Goal: Transaction & Acquisition: Purchase product/service

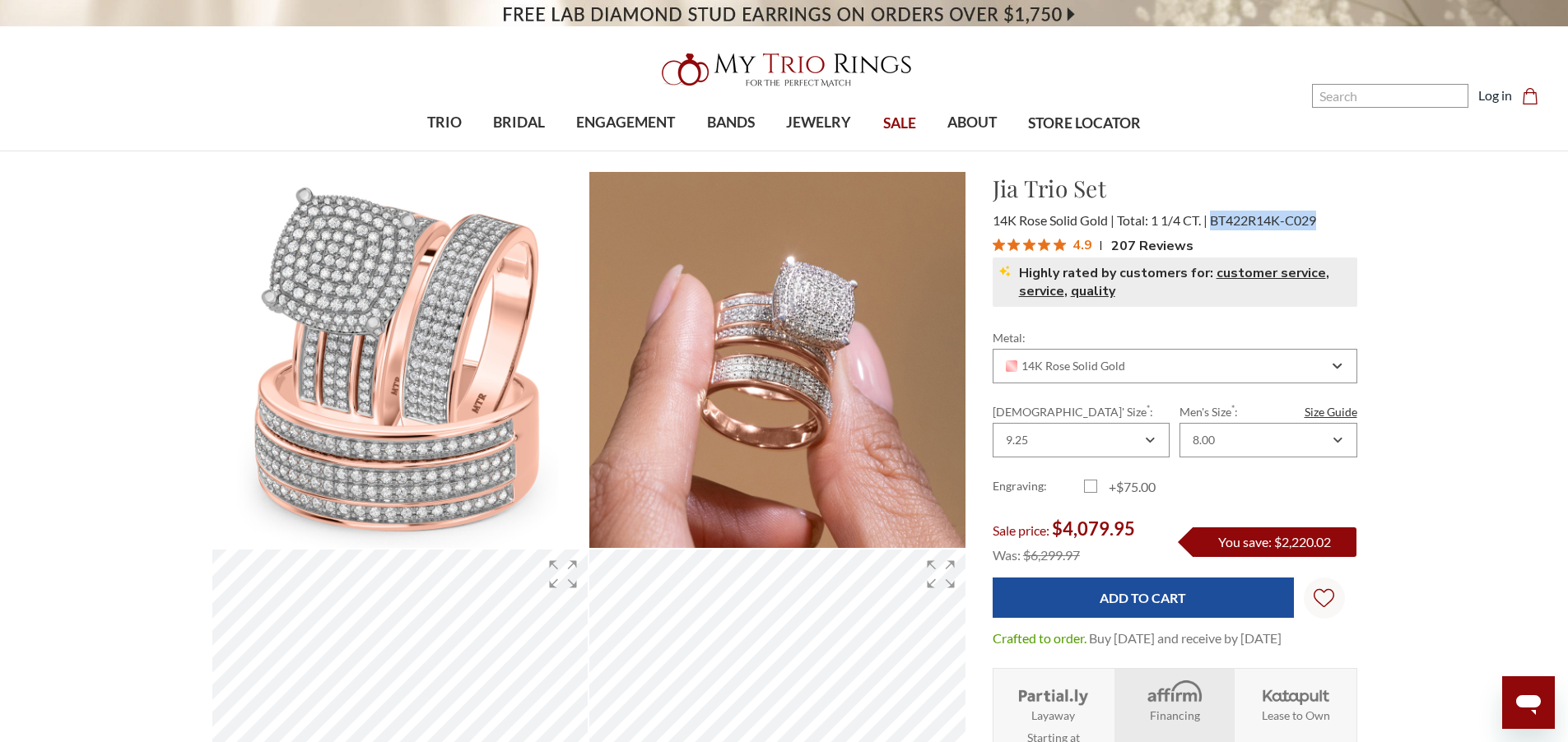
drag, startPoint x: 1214, startPoint y: 218, endPoint x: 1350, endPoint y: 218, distance: 136.0
click at [1350, 218] on div "14K Rose Solid Gold Total: 1 1/4 CT. BT422R14K-C029" at bounding box center [1175, 220] width 365 height 20
copy span "BT422R14K-C029"
